Goal: Information Seeking & Learning: Learn about a topic

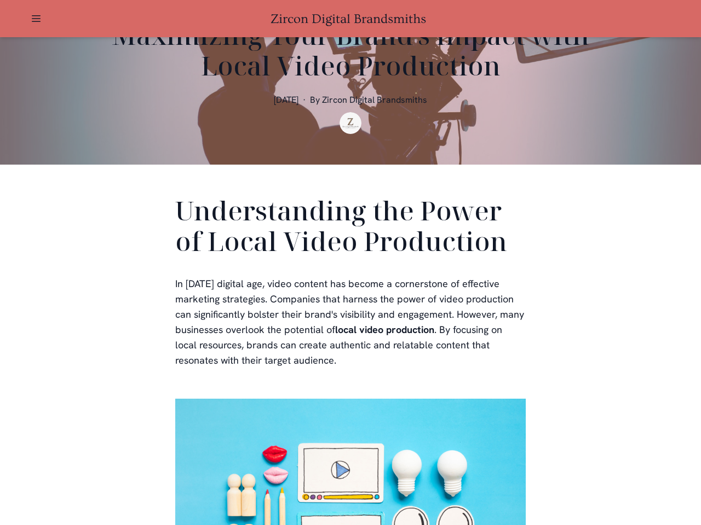
scroll to position [328, 0]
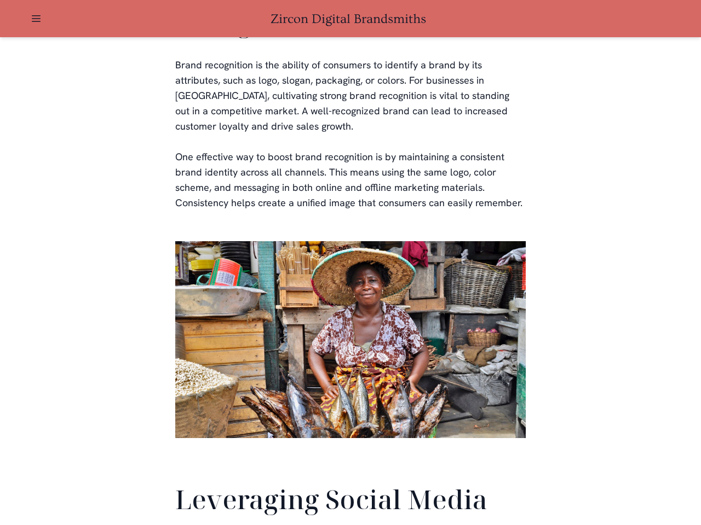
scroll to position [2577, 0]
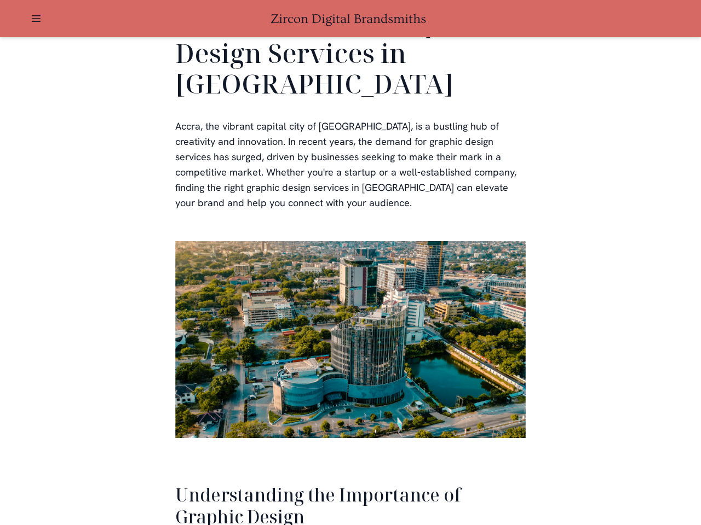
scroll to position [2248, 0]
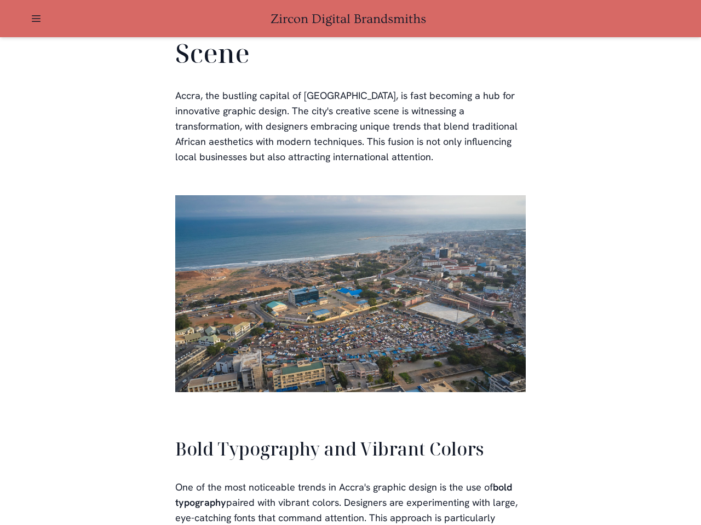
scroll to position [2478, 0]
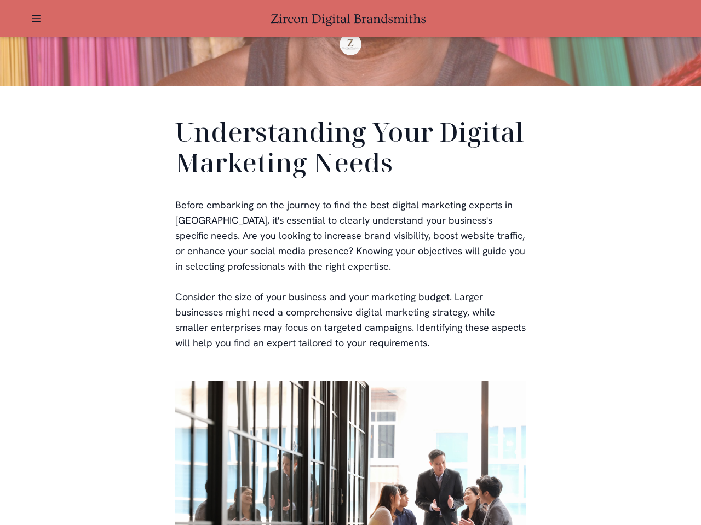
scroll to position [328, 0]
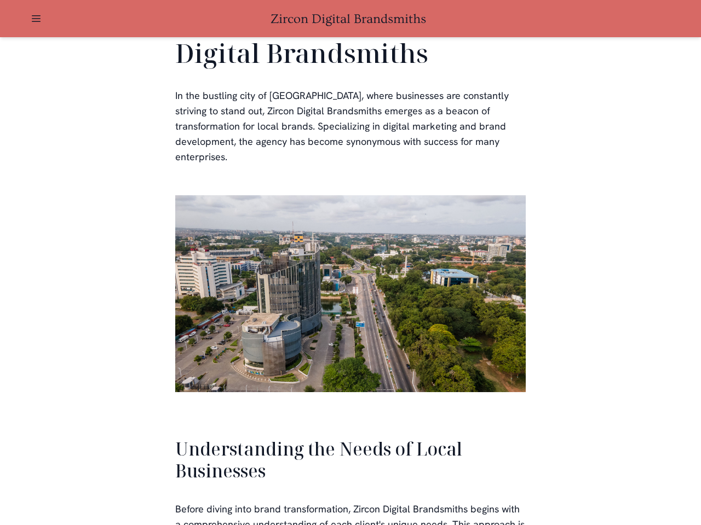
scroll to position [2334, 0]
